Goal: Transaction & Acquisition: Purchase product/service

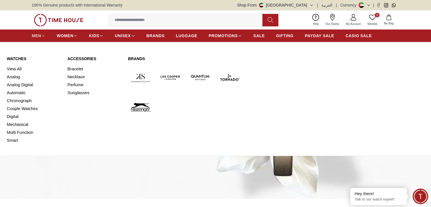
click at [42, 37] on icon at bounding box center [43, 36] width 4 height 4
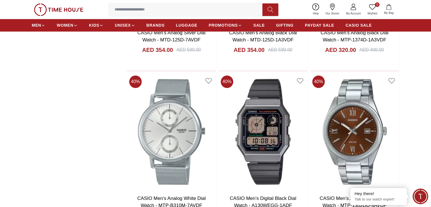
scroll to position [673, 0]
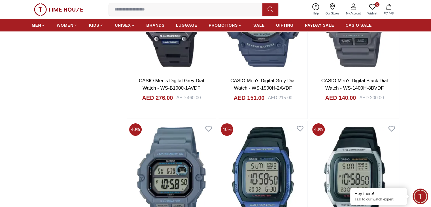
scroll to position [1782, 0]
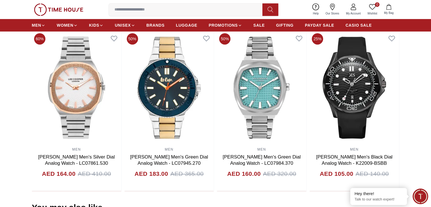
scroll to position [346, 0]
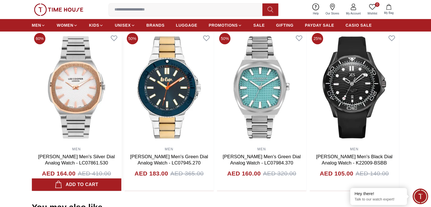
click at [91, 90] on img at bounding box center [77, 87] width 90 height 113
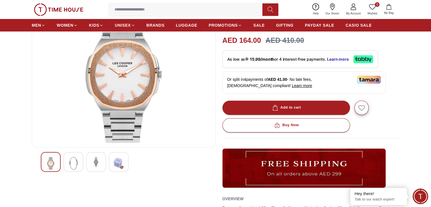
scroll to position [61, 0]
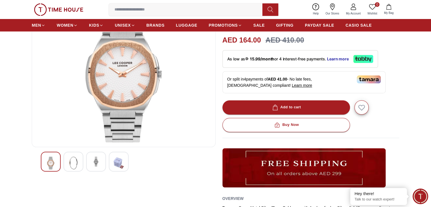
click at [74, 159] on img at bounding box center [73, 162] width 10 height 13
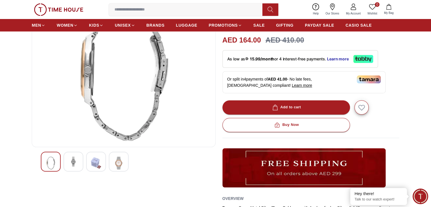
click at [99, 160] on img at bounding box center [96, 162] width 10 height 13
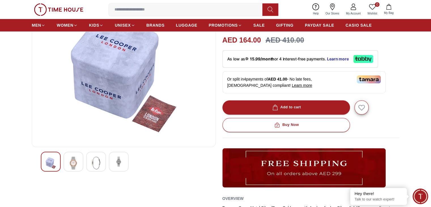
click at [118, 165] on img at bounding box center [119, 161] width 10 height 10
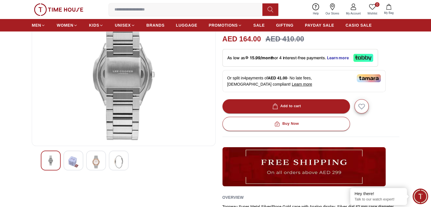
scroll to position [0, 0]
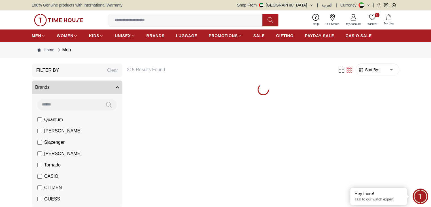
click at [37, 177] on li "CASIO" at bounding box center [78, 176] width 88 height 11
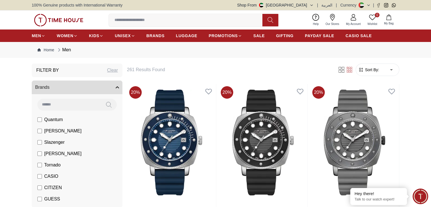
scroll to position [133, 0]
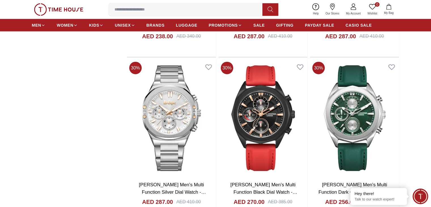
scroll to position [1346, 0]
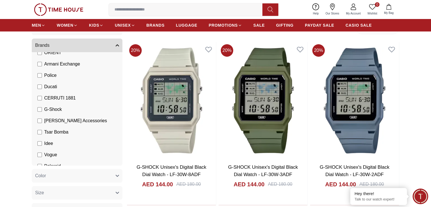
scroll to position [133, 0]
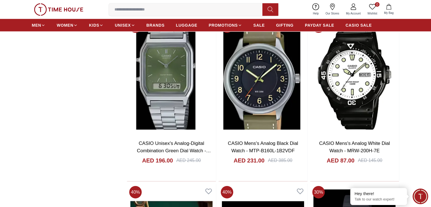
scroll to position [1390, 0]
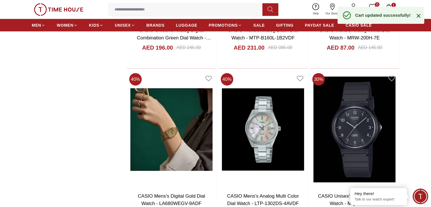
scroll to position [1503, 0]
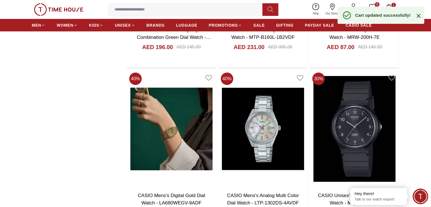
click at [421, 15] on icon at bounding box center [418, 15] width 7 height 7
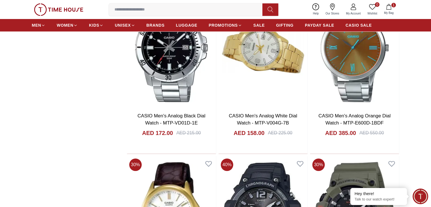
scroll to position [2251, 0]
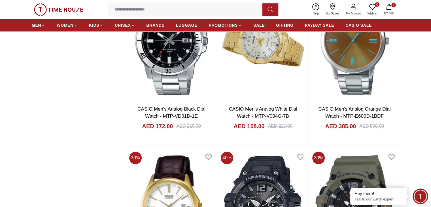
click at [384, 7] on button "1 My Bag" at bounding box center [388, 9] width 16 height 13
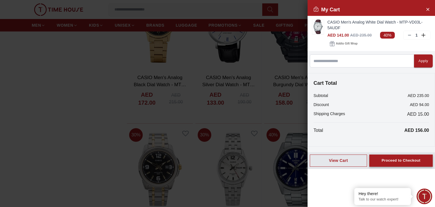
click at [406, 163] on div "Proceed to Checkout" at bounding box center [401, 160] width 39 height 7
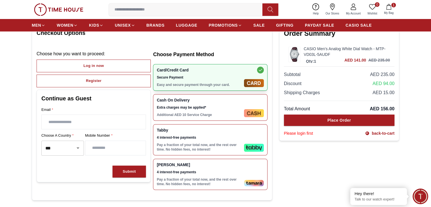
scroll to position [44, 0]
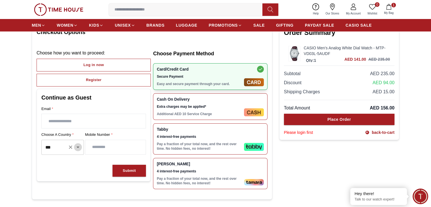
click at [79, 147] on icon "Open" at bounding box center [77, 147] width 7 height 7
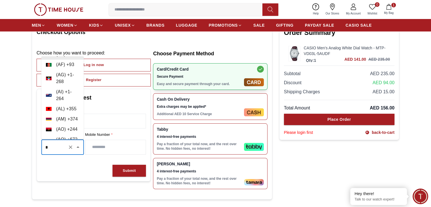
scroll to position [0, 0]
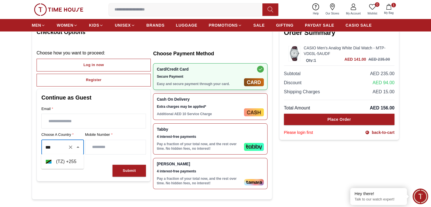
click at [67, 159] on li "( TZ ) + 255" at bounding box center [62, 161] width 42 height 10
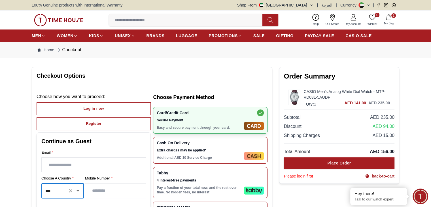
type input "***"
click at [310, 5] on button "Shop From [GEOGRAPHIC_DATA]" at bounding box center [275, 5] width 76 height 6
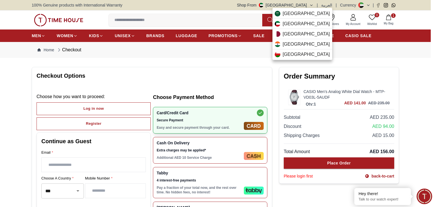
click at [239, 3] on div at bounding box center [217, 103] width 435 height 207
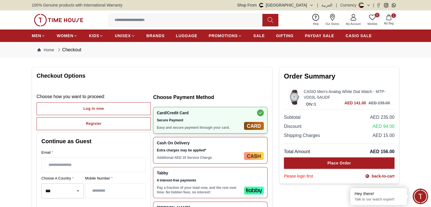
click at [370, 6] on icon at bounding box center [368, 5] width 4 height 4
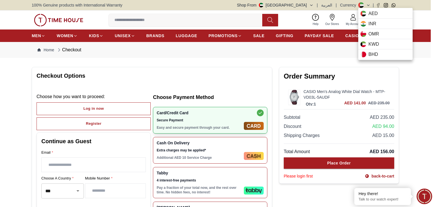
click at [223, 3] on div at bounding box center [217, 103] width 435 height 207
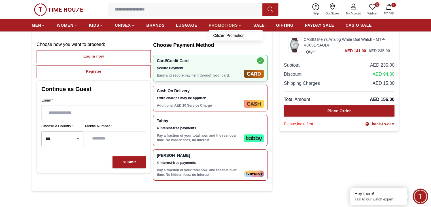
scroll to position [53, 0]
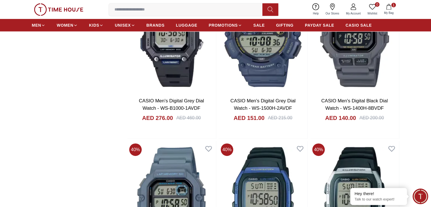
scroll to position [1764, 0]
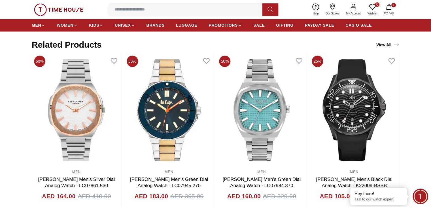
scroll to position [361, 0]
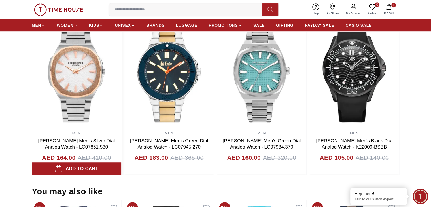
click at [112, 102] on img at bounding box center [77, 71] width 90 height 113
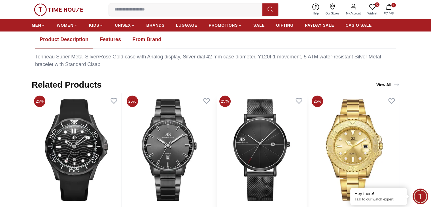
scroll to position [277, 0]
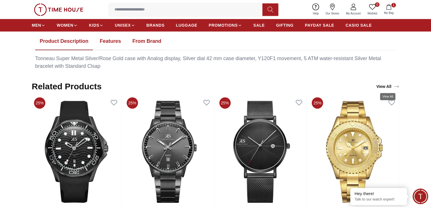
click at [384, 85] on link "View All" at bounding box center [387, 86] width 25 height 8
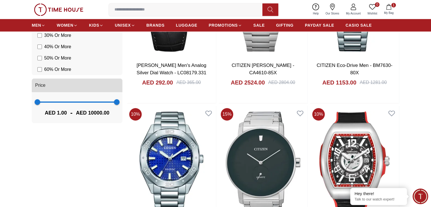
scroll to position [473, 0]
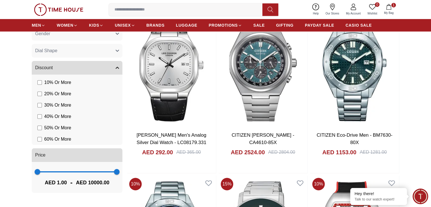
scroll to position [401, 0]
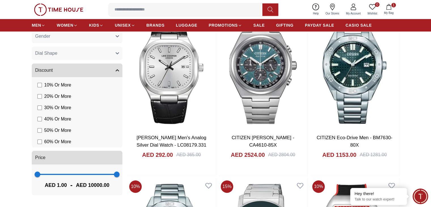
click at [40, 138] on label "60 % Or More" at bounding box center [54, 141] width 34 height 7
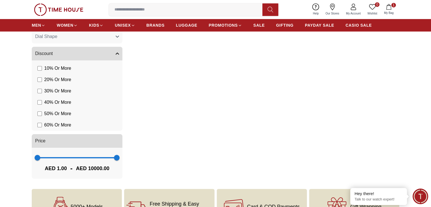
scroll to position [420, 0]
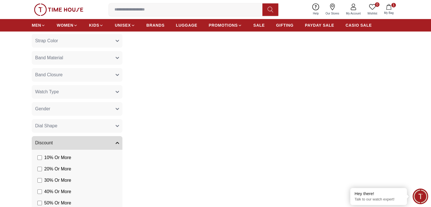
scroll to position [335, 0]
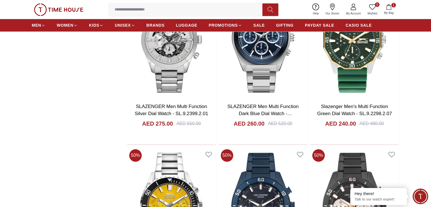
scroll to position [599, 0]
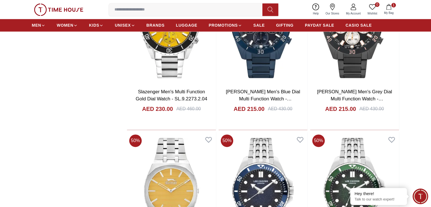
scroll to position [775, 0]
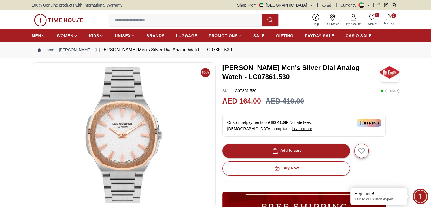
click at [369, 7] on button at bounding box center [364, 5] width 12 height 6
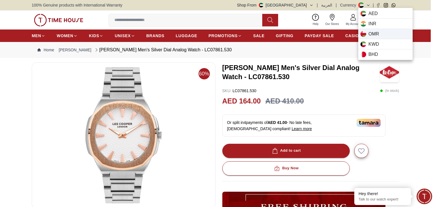
click at [370, 34] on span "OMR" at bounding box center [373, 34] width 10 height 7
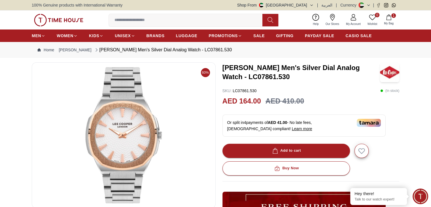
click at [365, 4] on button at bounding box center [364, 5] width 12 height 6
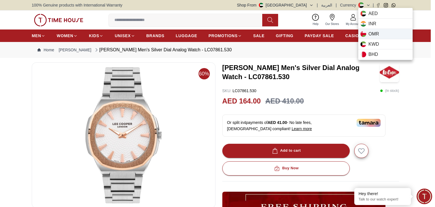
click at [367, 30] on div "OMR" at bounding box center [385, 34] width 54 height 10
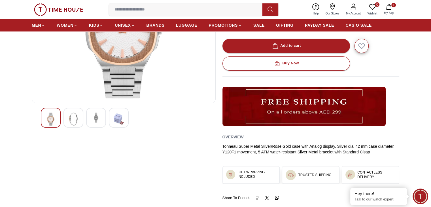
scroll to position [105, 0]
click at [389, 7] on icon "button" at bounding box center [389, 7] width 6 height 6
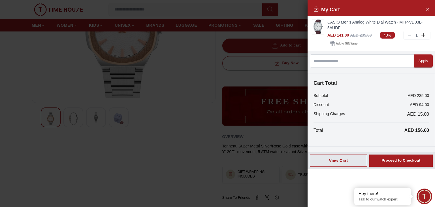
click at [302, 5] on div at bounding box center [217, 103] width 435 height 207
click at [426, 8] on icon "Close Account" at bounding box center [427, 9] width 5 height 7
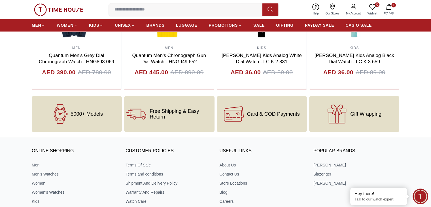
scroll to position [726, 0]
